Goal: Use online tool/utility: Use online tool/utility

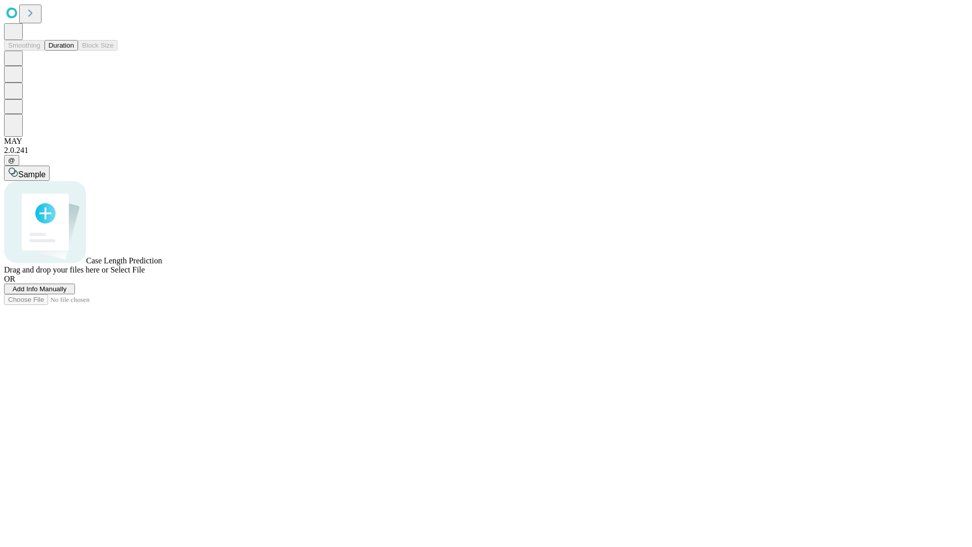
click at [74, 51] on button "Duration" at bounding box center [61, 45] width 33 height 11
click at [46, 170] on span "Sample" at bounding box center [31, 174] width 27 height 9
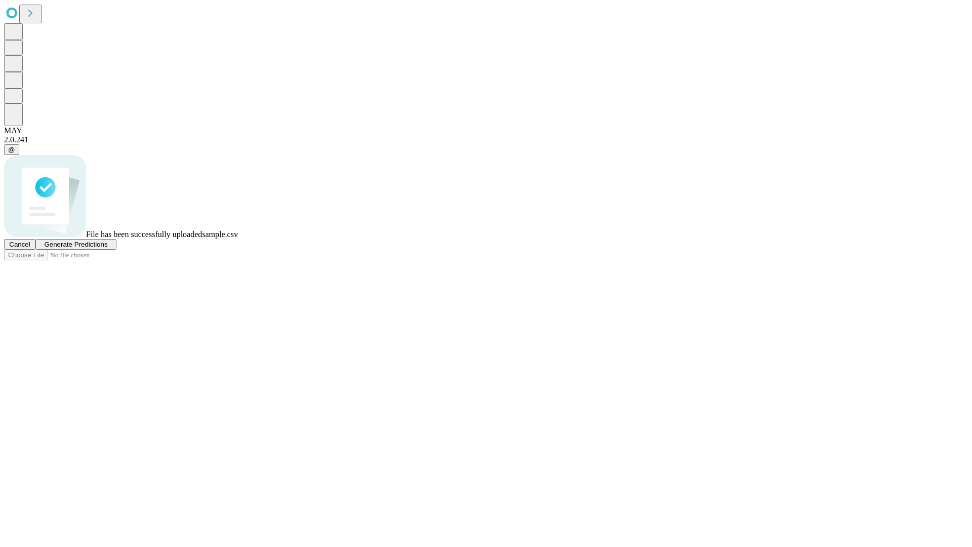
click at [107, 248] on span "Generate Predictions" at bounding box center [75, 245] width 63 height 8
